Goal: Task Accomplishment & Management: Complete application form

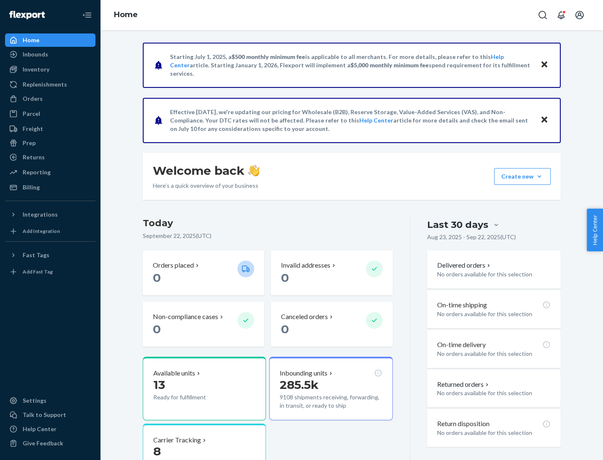
click at [539, 177] on button "Create new Create new inbound Create new order Create new product" at bounding box center [522, 176] width 56 height 17
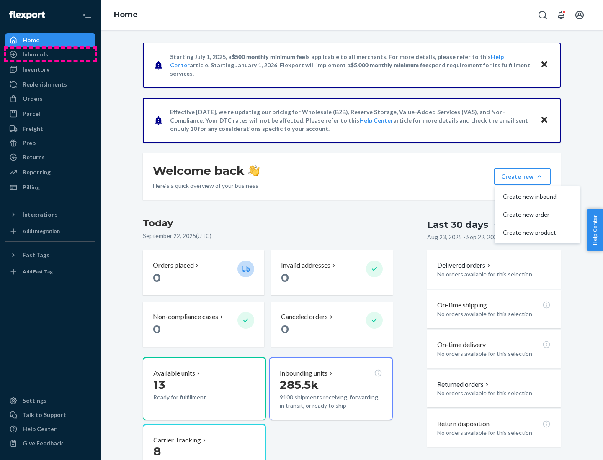
click at [50, 54] on div "Inbounds" at bounding box center [50, 55] width 89 height 12
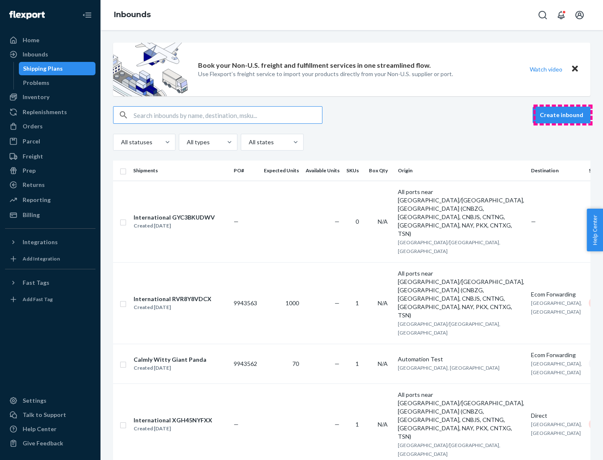
click at [562, 115] on button "Create inbound" at bounding box center [561, 115] width 58 height 17
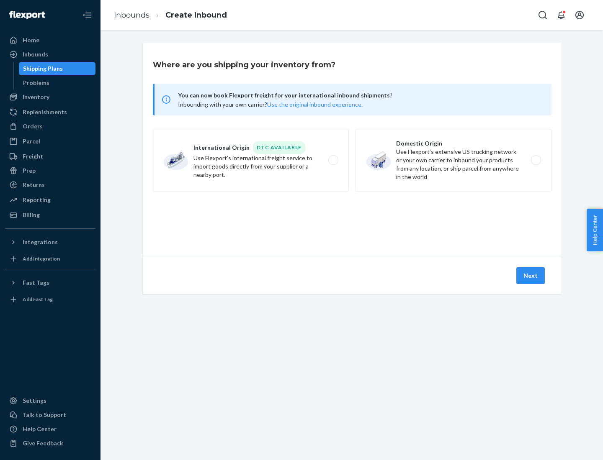
click at [453, 160] on label "Domestic Origin Use Flexport’s extensive US trucking network or your own carrie…" at bounding box center [453, 160] width 196 height 63
click at [535, 160] on input "Domestic Origin Use Flexport’s extensive US trucking network or your own carrie…" at bounding box center [537, 160] width 5 height 5
radio input "true"
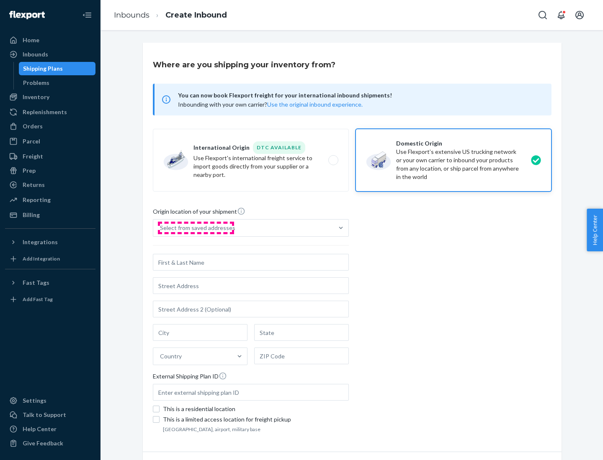
click at [195, 228] on div "Select from saved addresses" at bounding box center [197, 228] width 75 height 8
click at [161, 228] on input "Select from saved addresses" at bounding box center [160, 228] width 1 height 8
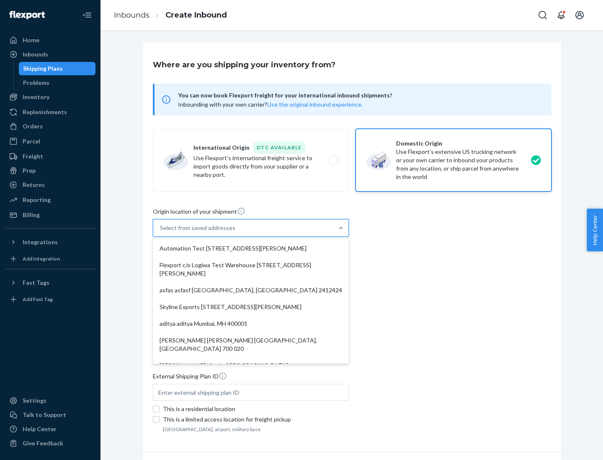
scroll to position [3, 0]
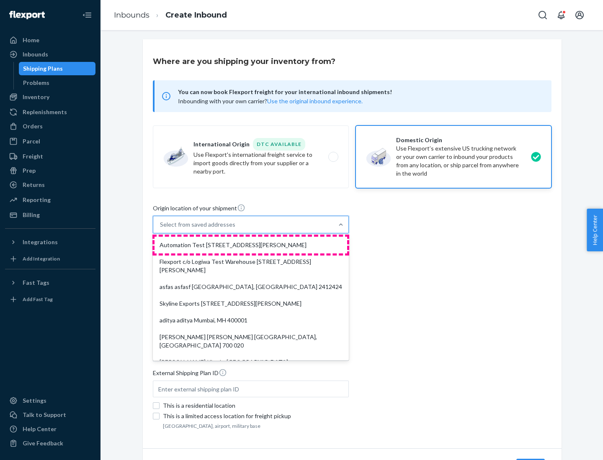
click at [251, 245] on div "Automation Test [STREET_ADDRESS][PERSON_NAME]" at bounding box center [250, 245] width 192 height 17
click at [161, 229] on input "option Automation Test [STREET_ADDRESS][PERSON_NAME]. 9 results available. Use …" at bounding box center [160, 225] width 1 height 8
type input "Automation Test"
type input "9th Floor"
type input "[GEOGRAPHIC_DATA]"
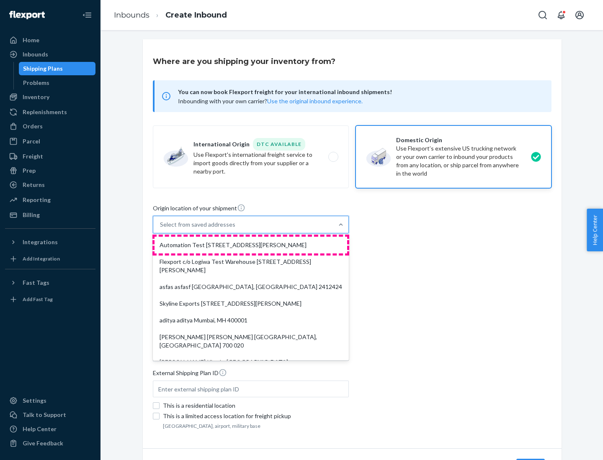
type input "CA"
type input "94104"
type input "[STREET_ADDRESS][PERSON_NAME]"
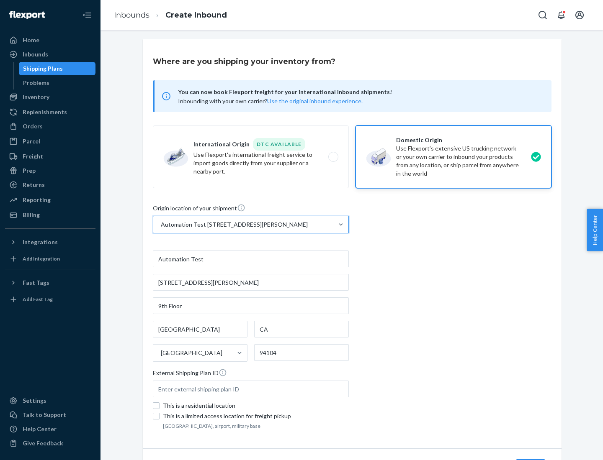
scroll to position [49, 0]
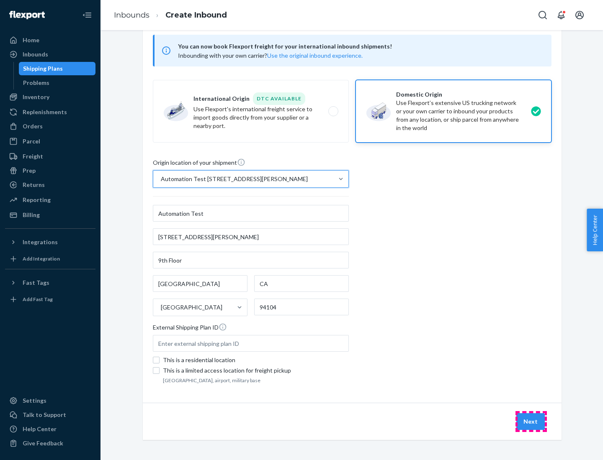
click at [531, 422] on button "Next" at bounding box center [530, 421] width 28 height 17
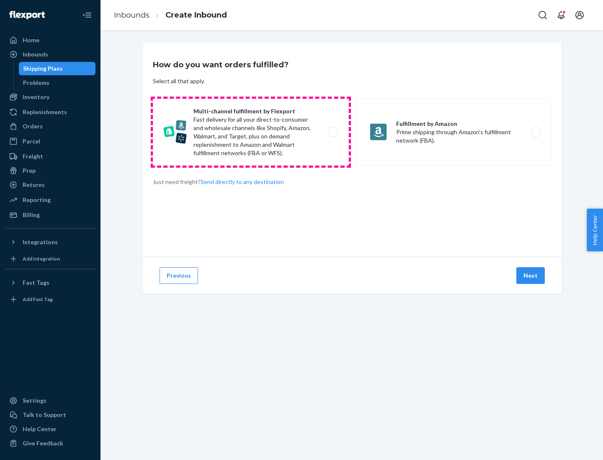
click at [251, 132] on label "Multi-channel fulfillment by Flexport Fast delivery for all your direct-to-cons…" at bounding box center [251, 132] width 196 height 67
click at [333, 132] on input "Multi-channel fulfillment by Flexport Fast delivery for all your direct-to-cons…" at bounding box center [335, 132] width 5 height 5
radio input "true"
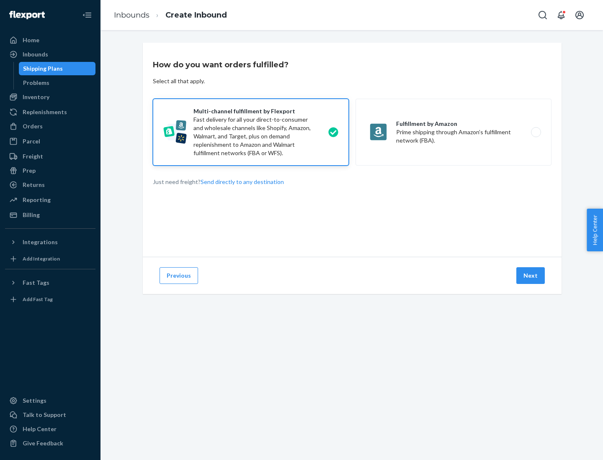
click at [531, 276] on button "Next" at bounding box center [530, 275] width 28 height 17
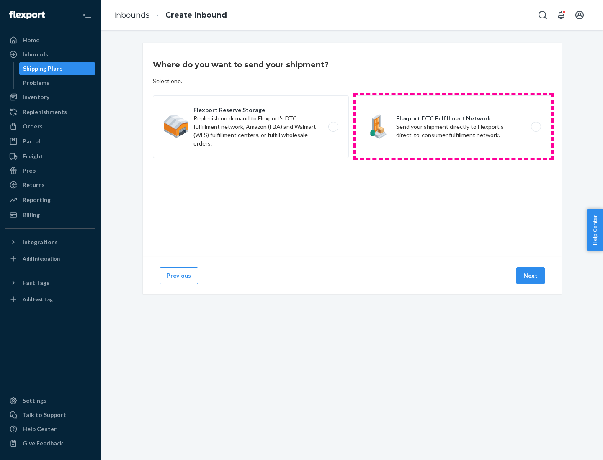
click at [453, 127] on label "Flexport DTC Fulfillment Network Send your shipment directly to Flexport's dire…" at bounding box center [453, 126] width 196 height 63
click at [535, 127] on input "Flexport DTC Fulfillment Network Send your shipment directly to Flexport's dire…" at bounding box center [537, 126] width 5 height 5
radio input "true"
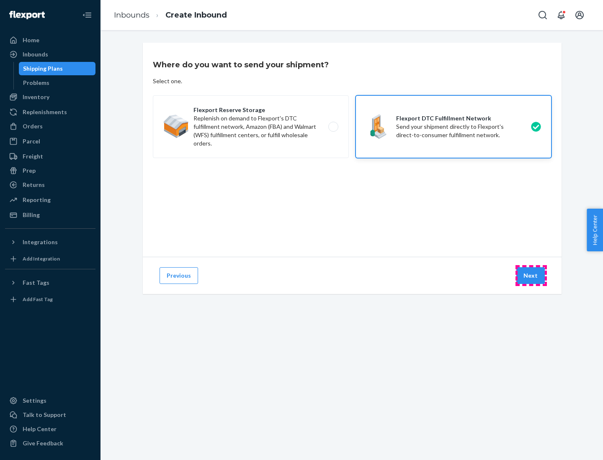
click at [531, 276] on button "Next" at bounding box center [530, 275] width 28 height 17
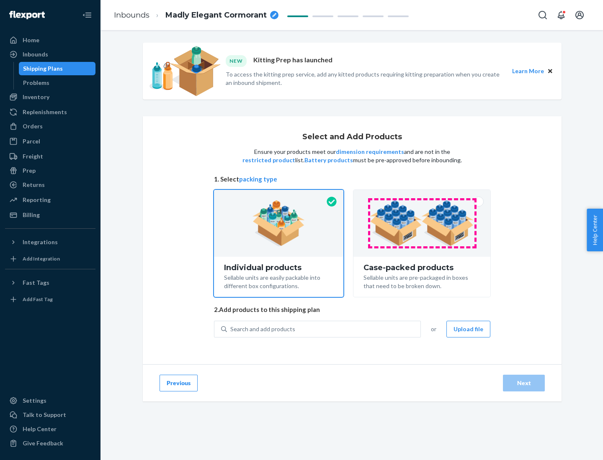
click at [422, 223] on img at bounding box center [422, 223] width 104 height 46
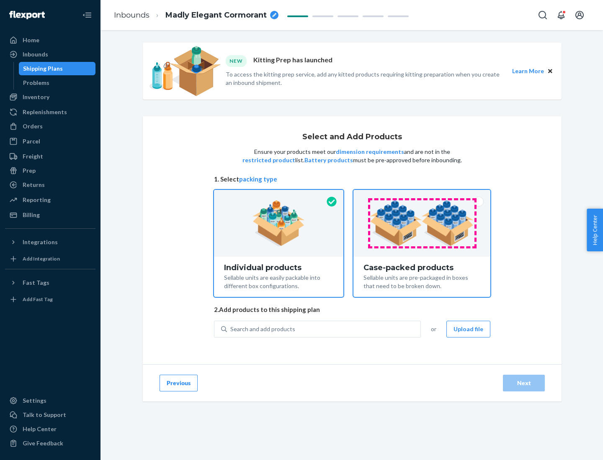
click at [422, 195] on input "Case-packed products Sellable units are pre-packaged in boxes that need to be b…" at bounding box center [421, 192] width 5 height 5
radio input "true"
radio input "false"
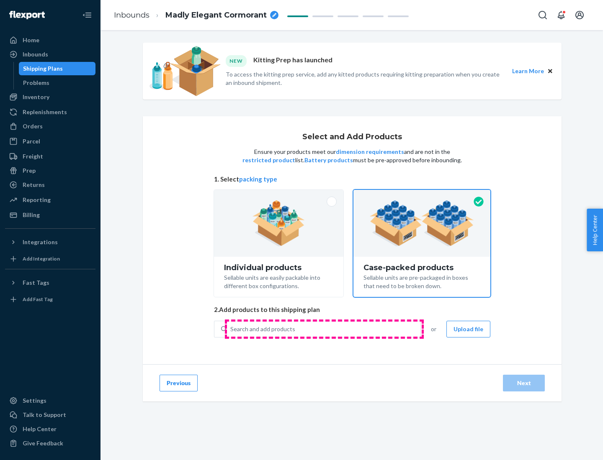
click at [324, 329] on div "Search and add products" at bounding box center [323, 329] width 193 height 15
click at [231, 329] on input "Search and add products" at bounding box center [230, 329] width 1 height 8
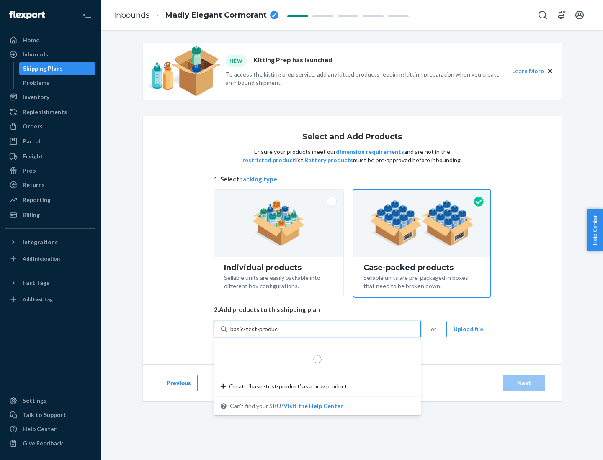
type input "basic-test-product-1"
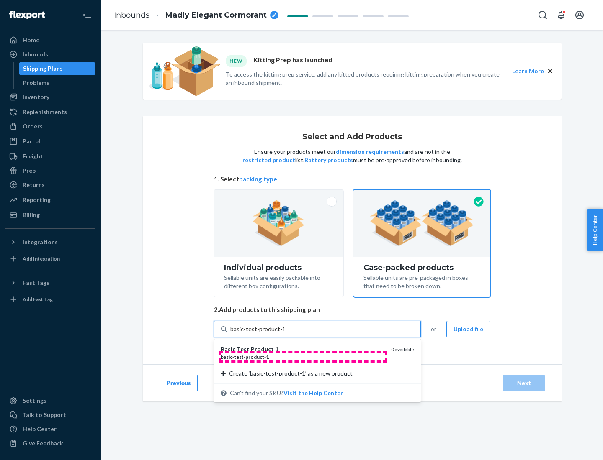
click at [303, 357] on div "basic - test - product - 1" at bounding box center [303, 357] width 164 height 7
click at [284, 334] on input "basic-test-product-1" at bounding box center [257, 329] width 54 height 8
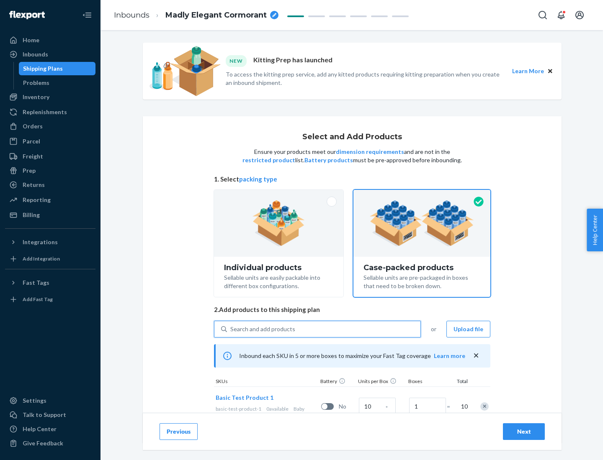
scroll to position [30, 0]
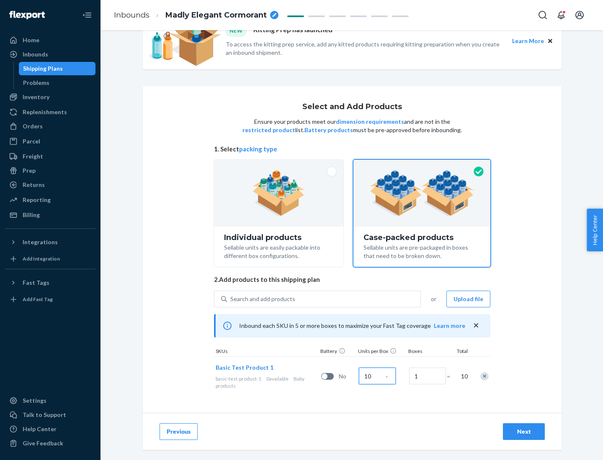
type input "10"
type input "7"
click at [523, 432] on div "Next" at bounding box center [524, 432] width 28 height 8
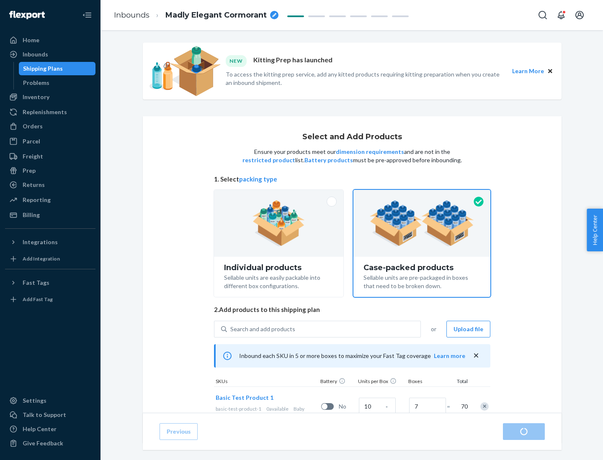
radio input "true"
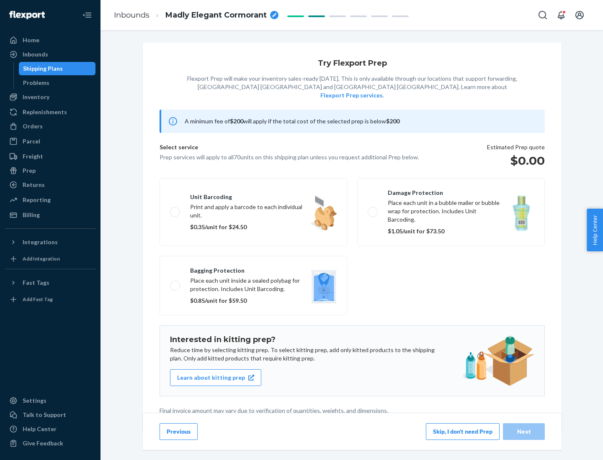
scroll to position [2, 0]
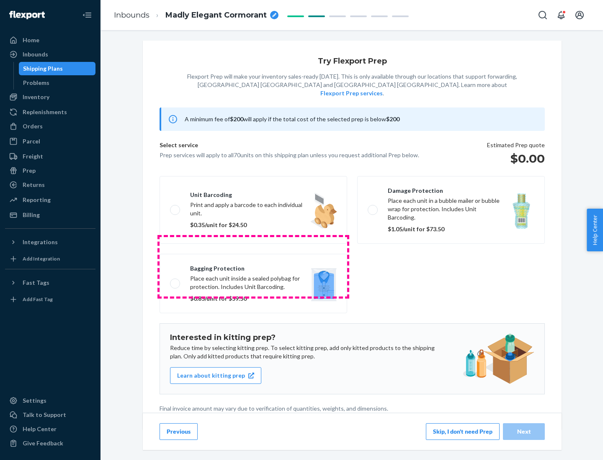
click at [253, 267] on label "Bagging protection Place each unit inside a sealed polybag for protection. Incl…" at bounding box center [252, 283] width 187 height 59
click at [175, 281] on input "Bagging protection Place each unit inside a sealed polybag for protection. Incl…" at bounding box center [172, 283] width 5 height 5
checkbox input "true"
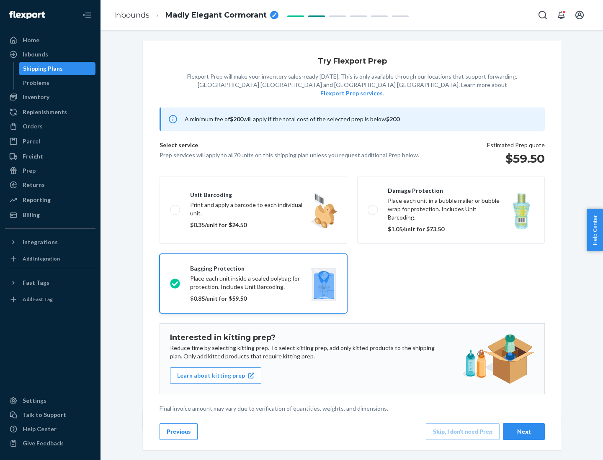
click at [523, 431] on div "Next" at bounding box center [524, 432] width 28 height 8
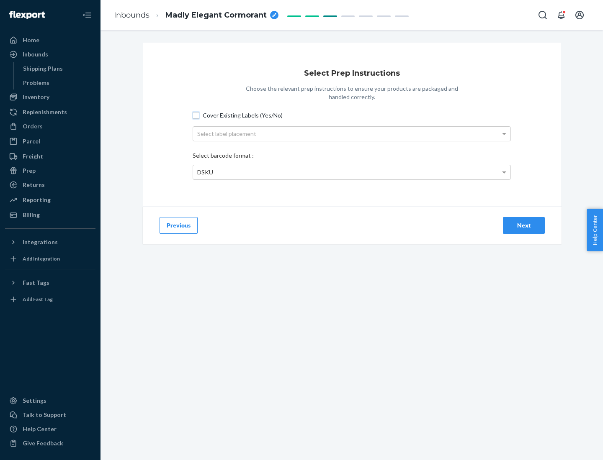
click at [196, 115] on input "Cover Existing Labels (Yes/No)" at bounding box center [195, 115] width 7 height 7
checkbox input "true"
click at [352, 133] on div "Select label placement" at bounding box center [351, 134] width 317 height 14
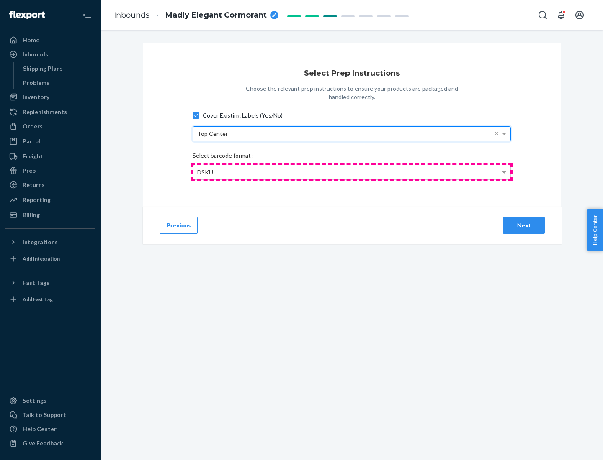
click at [352, 172] on div "DSKU" at bounding box center [351, 172] width 317 height 14
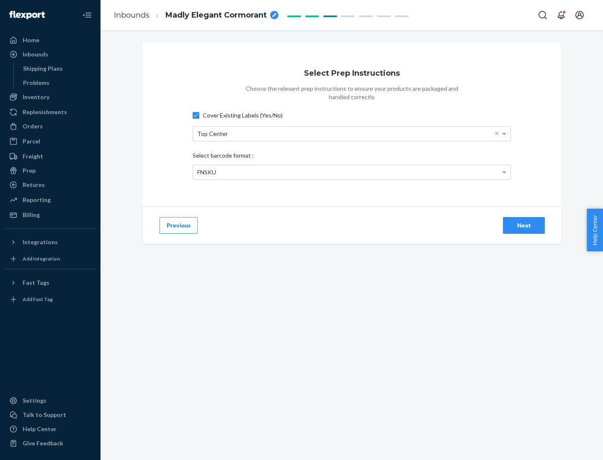
click at [523, 225] on div "Next" at bounding box center [524, 225] width 28 height 8
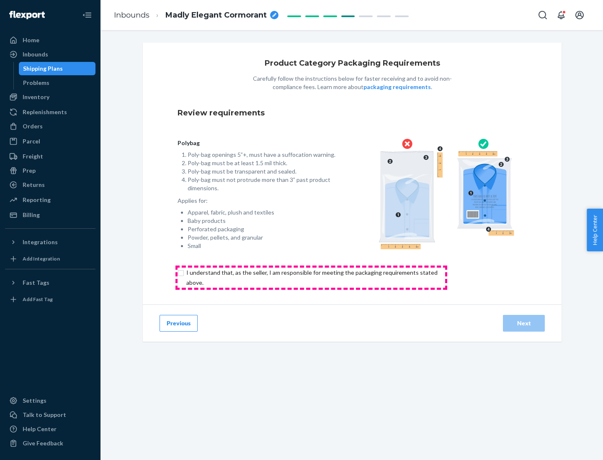
click at [311, 277] on input "checkbox" at bounding box center [316, 278] width 278 height 20
checkbox input "true"
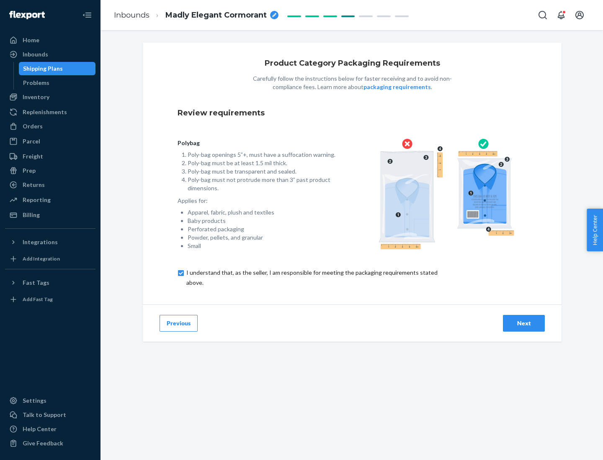
click at [523, 323] on div "Next" at bounding box center [524, 323] width 28 height 8
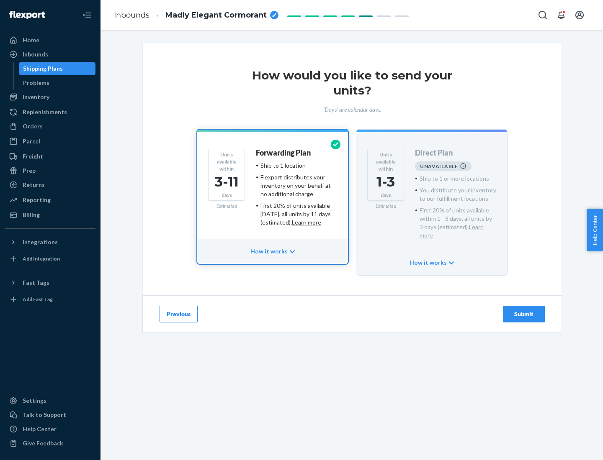
click at [284, 153] on h4 "Forwarding Plan" at bounding box center [283, 153] width 55 height 8
click at [523, 310] on div "Submit" at bounding box center [524, 314] width 28 height 8
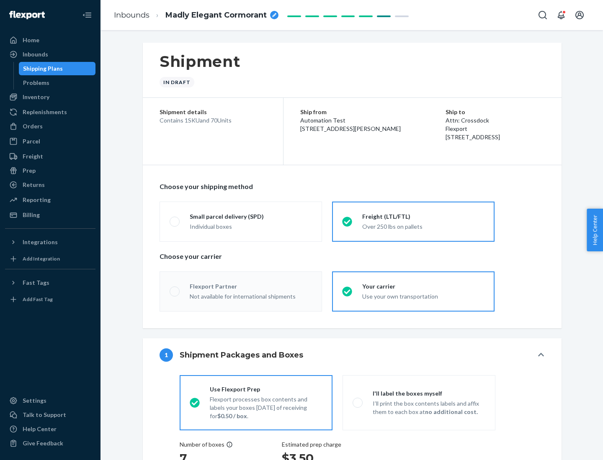
radio input "true"
radio input "false"
radio input "true"
radio input "false"
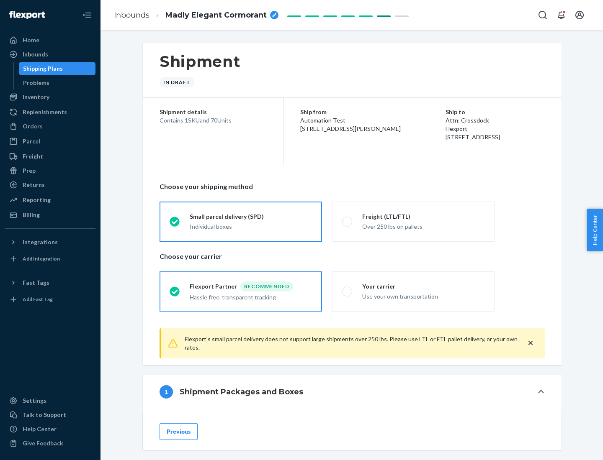
click at [413, 221] on div "Over 250 lbs on pallets" at bounding box center [423, 226] width 122 height 10
click at [347, 221] on input "Freight (LTL/FTL) Over 250 lbs on pallets" at bounding box center [344, 221] width 5 height 5
radio input "true"
radio input "false"
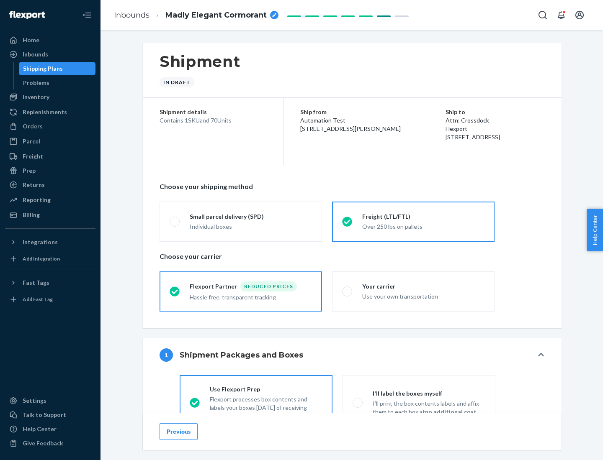
scroll to position [46, 0]
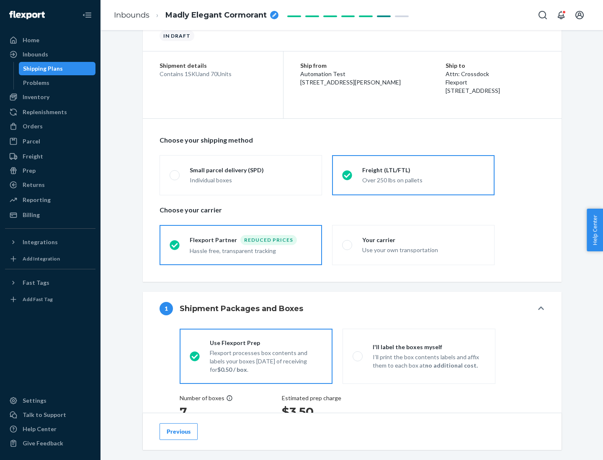
click at [241, 245] on div "Hassle free, transparent tracking" at bounding box center [251, 250] width 122 height 10
click at [175, 245] on input "Flexport Partner Reduced prices Hassle free, transparent tracking" at bounding box center [171, 244] width 5 height 5
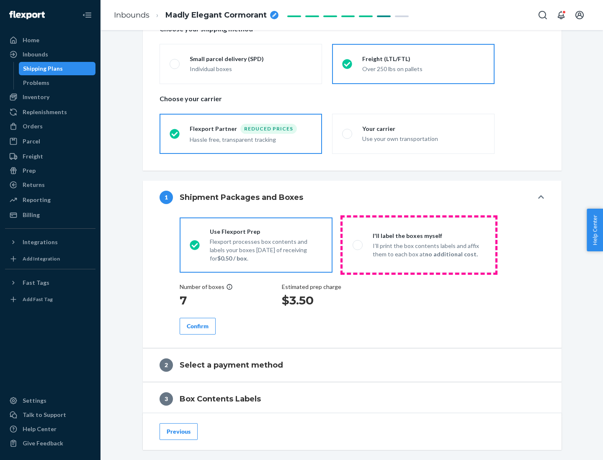
click at [418, 245] on p "I’ll print the box contents labels and affix them to each box at no additional …" at bounding box center [428, 250] width 113 height 17
click at [358, 245] on input "I'll label the boxes myself I’ll print the box contents labels and affix them t…" at bounding box center [354, 244] width 5 height 5
radio input "true"
radio input "false"
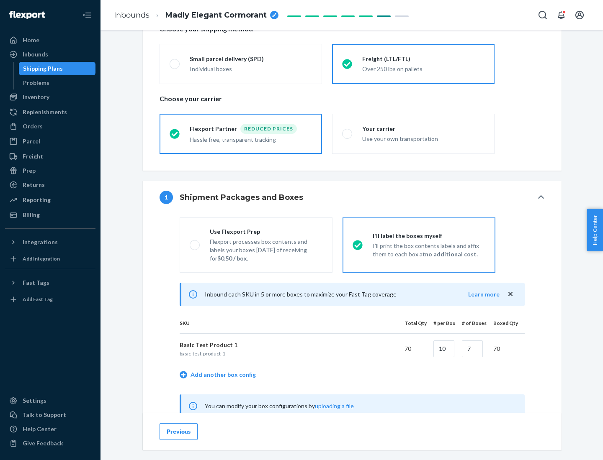
scroll to position [262, 0]
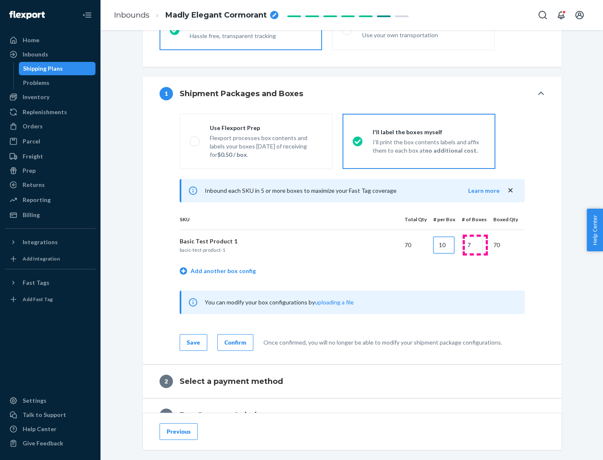
type input "10"
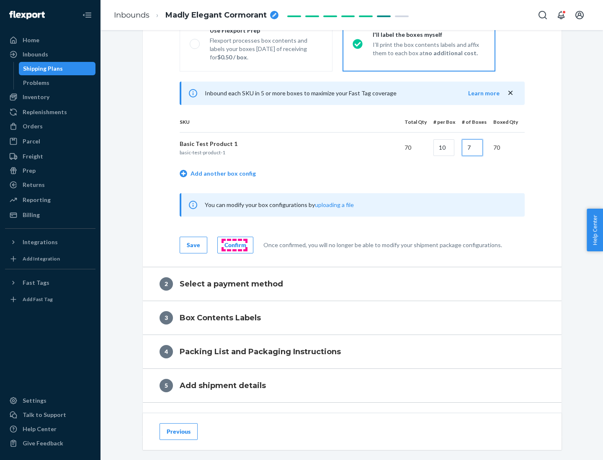
type input "7"
click at [234, 245] on div "Confirm" at bounding box center [235, 245] width 22 height 8
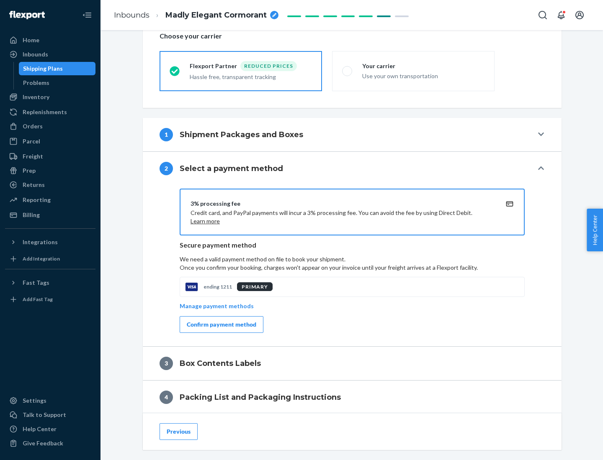
scroll to position [300, 0]
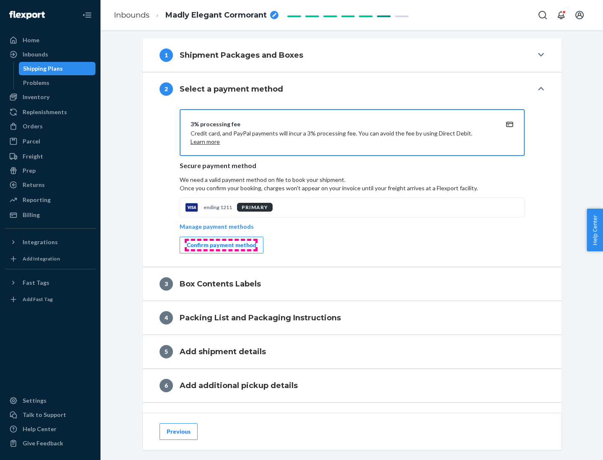
click at [221, 245] on div "Confirm payment method" at bounding box center [221, 245] width 69 height 8
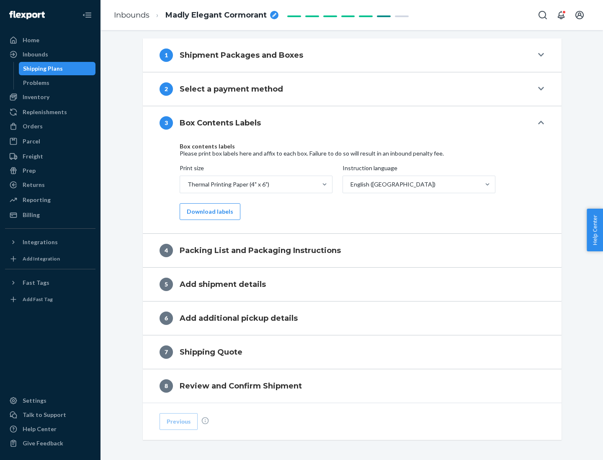
scroll to position [267, 0]
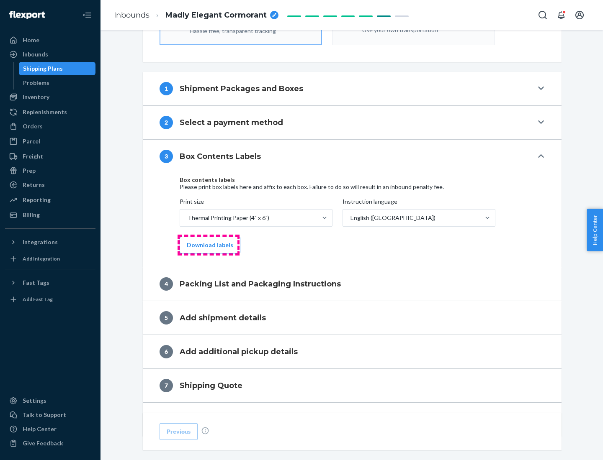
click at [208, 245] on button "Download labels" at bounding box center [210, 245] width 61 height 17
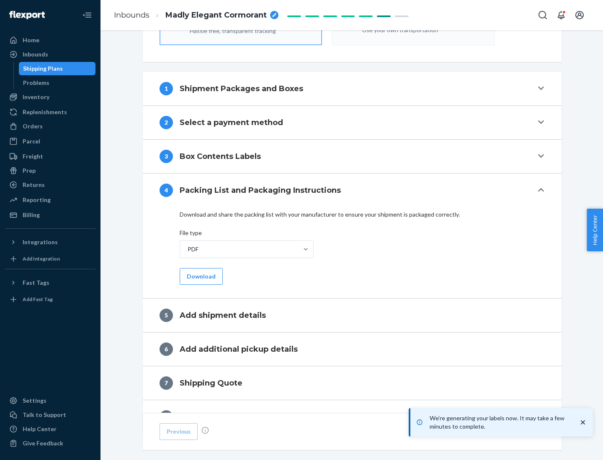
scroll to position [298, 0]
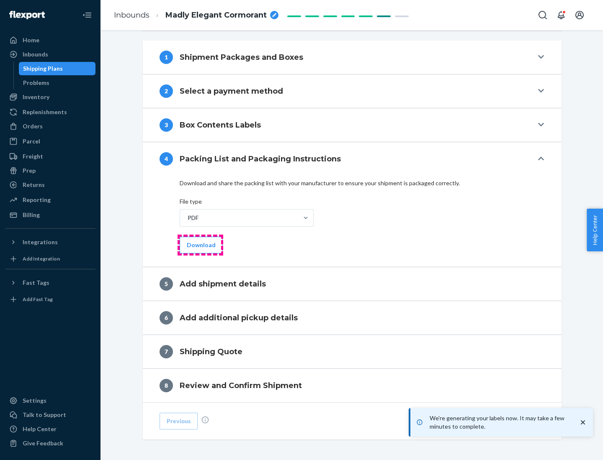
click at [200, 245] on button "Download" at bounding box center [201, 245] width 43 height 17
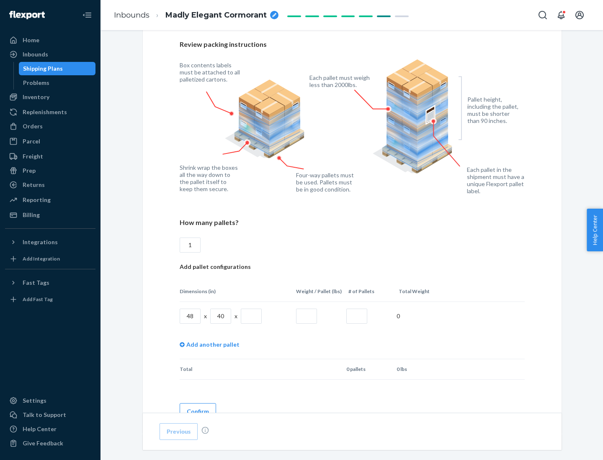
scroll to position [608, 0]
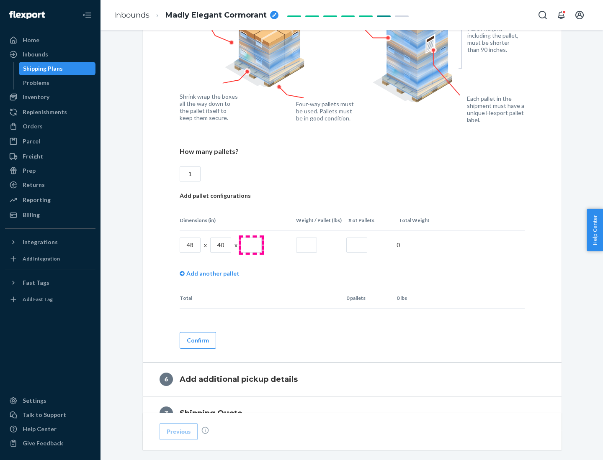
type input "1"
type input "40"
type input "200"
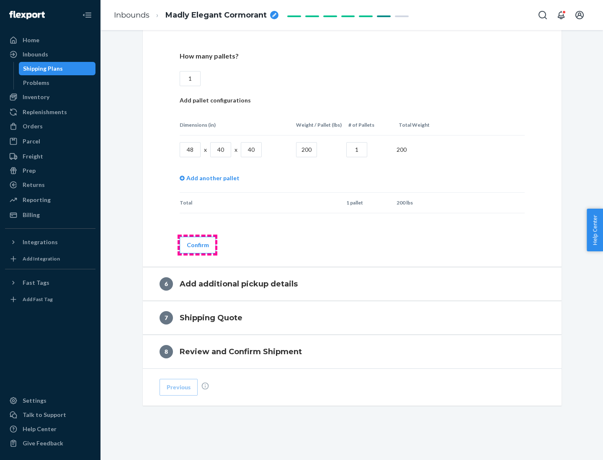
type input "1"
click at [197, 245] on button "Confirm" at bounding box center [198, 245] width 36 height 17
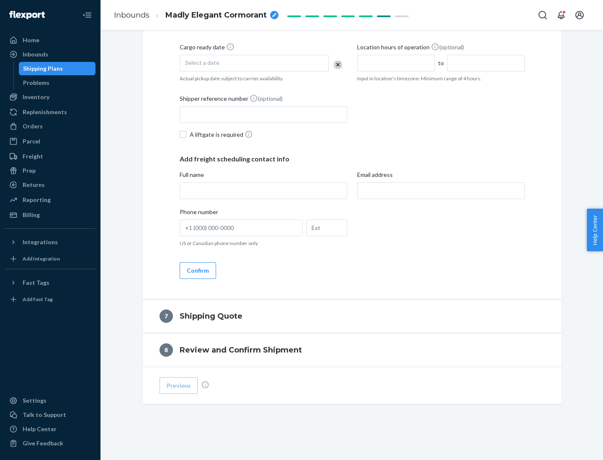
scroll to position [320, 0]
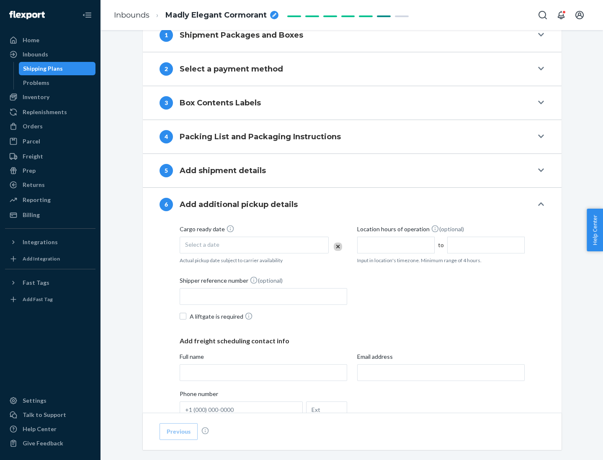
click at [254, 245] on div "Select a date" at bounding box center [254, 245] width 149 height 17
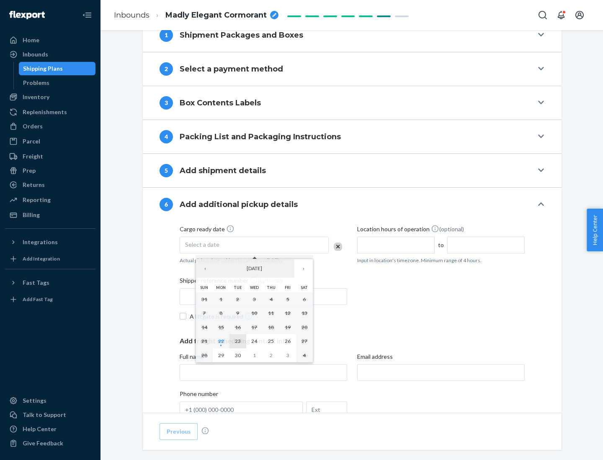
click at [237, 341] on abbr "23" at bounding box center [238, 341] width 6 height 6
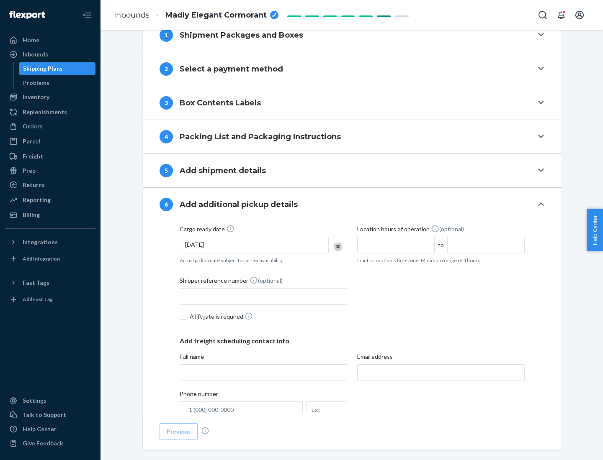
scroll to position [448, 0]
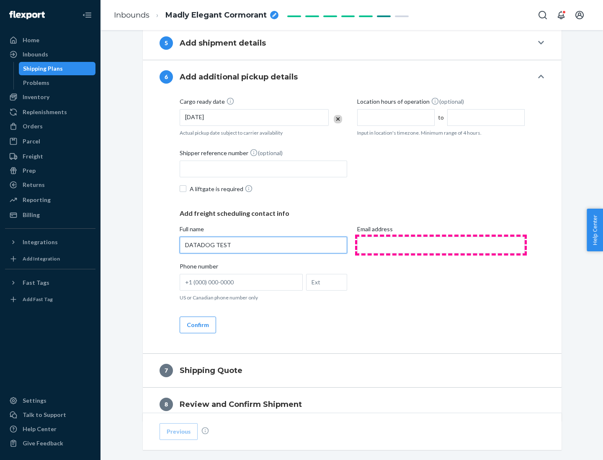
type input "DATADOG TEST"
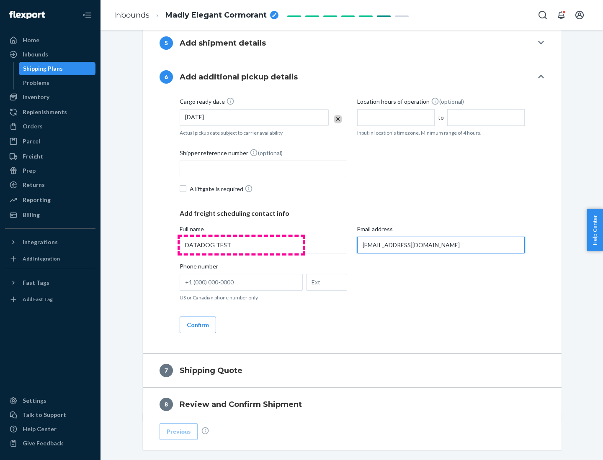
scroll to position [485, 0]
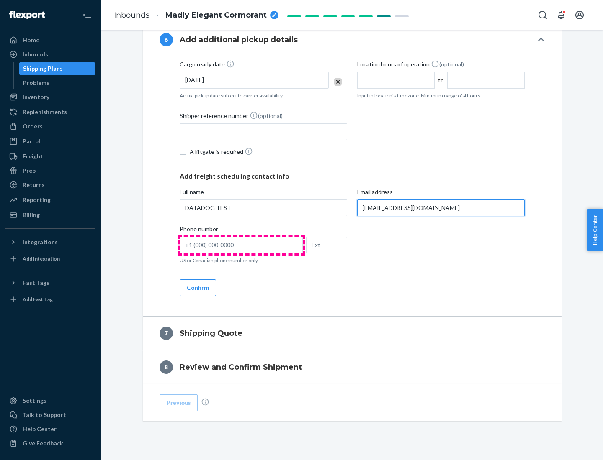
type input "[EMAIL_ADDRESS][DOMAIN_NAME]"
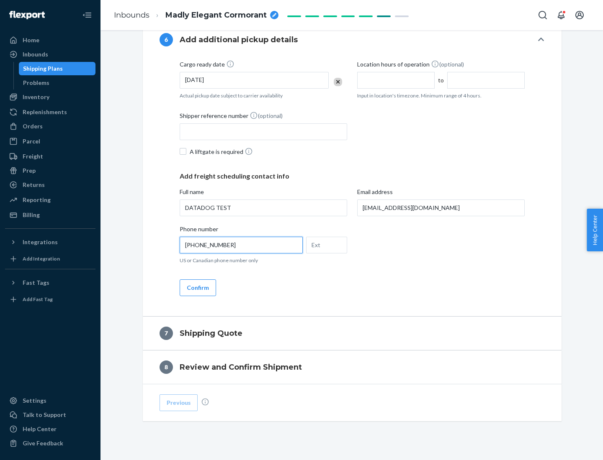
scroll to position [502, 0]
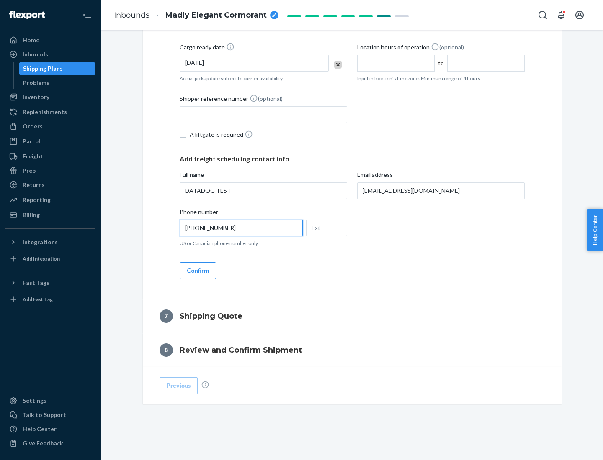
type input "[PHONE_NUMBER]"
click at [197, 270] on button "Confirm" at bounding box center [198, 270] width 36 height 17
